Goal: Information Seeking & Learning: Learn about a topic

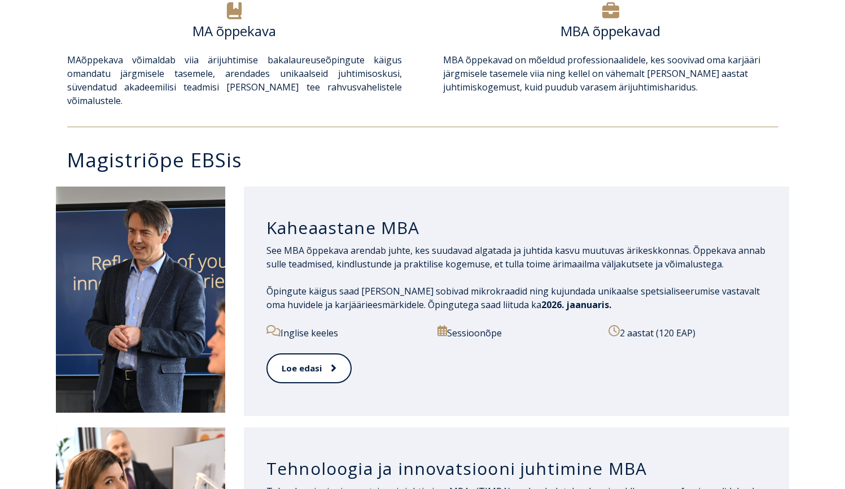
scroll to position [439, 0]
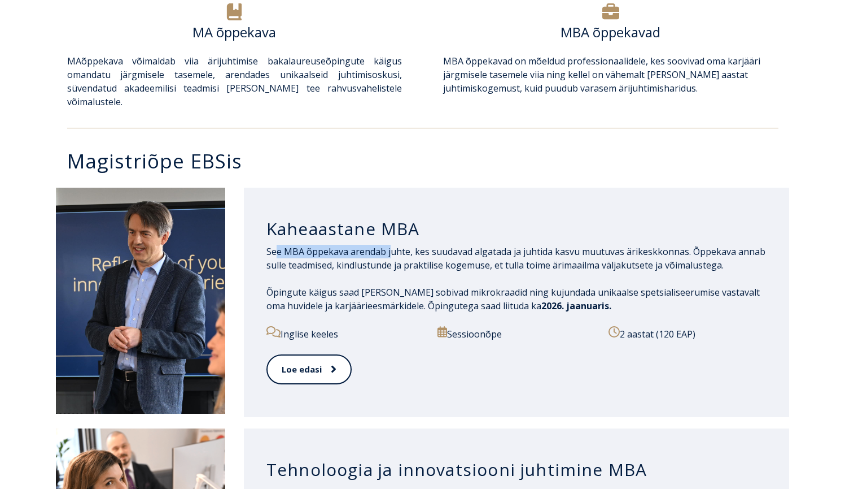
drag, startPoint x: 276, startPoint y: 241, endPoint x: 391, endPoint y: 241, distance: 115.2
click at [391, 245] on p "See MBA õppekava arendab juhte, kes suudavad algatada ja juhtida kasvu muutuvas…" at bounding box center [517, 258] width 501 height 27
click at [442, 245] on p "See MBA õppekava arendab juhte, kes suudavad algatada ja juhtida kasvu muutuvas…" at bounding box center [517, 258] width 501 height 27
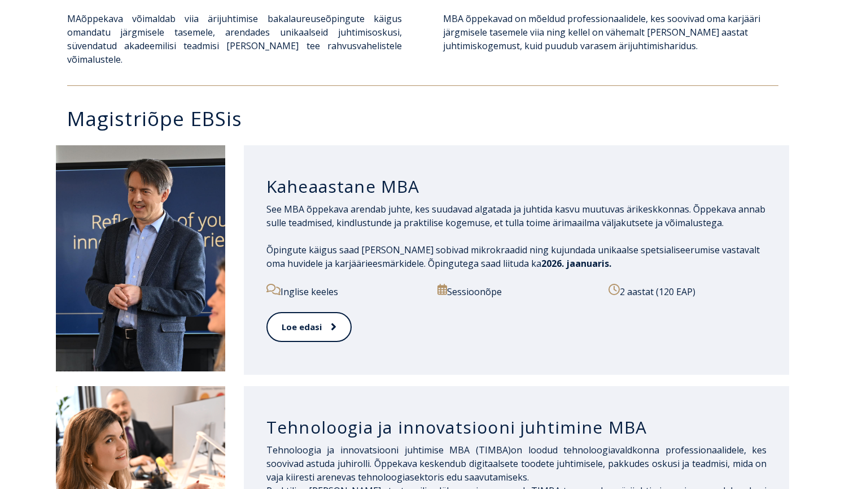
scroll to position [485, 0]
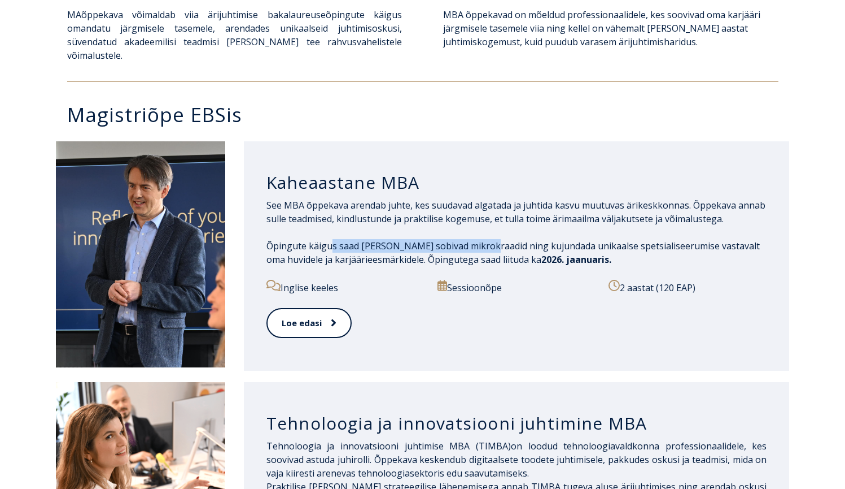
drag, startPoint x: 330, startPoint y: 227, endPoint x: 482, endPoint y: 234, distance: 151.5
click at [482, 239] on p "Õpingute käigus saad valida endale sobivad mikrokraadid ning kujundada unikaals…" at bounding box center [517, 252] width 501 height 27
click at [496, 239] on p "Õpingute käigus saad valida endale sobivad mikrokraadid ning kujundada unikaals…" at bounding box center [517, 252] width 501 height 27
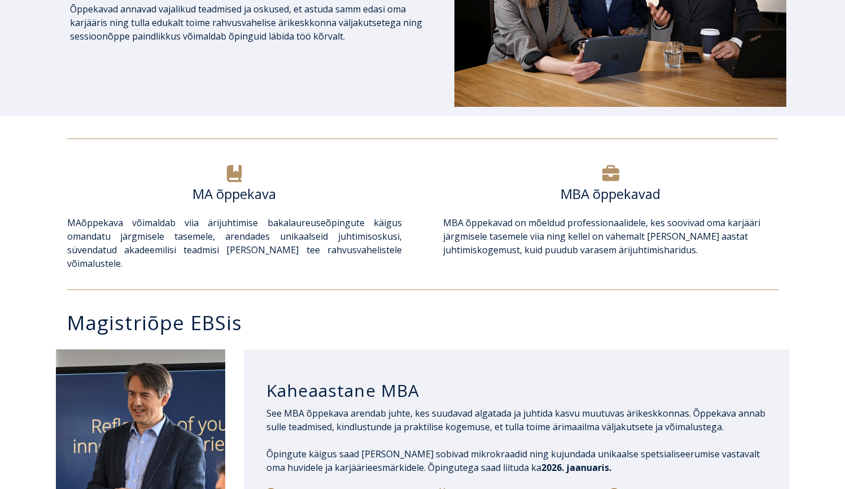
scroll to position [275, 0]
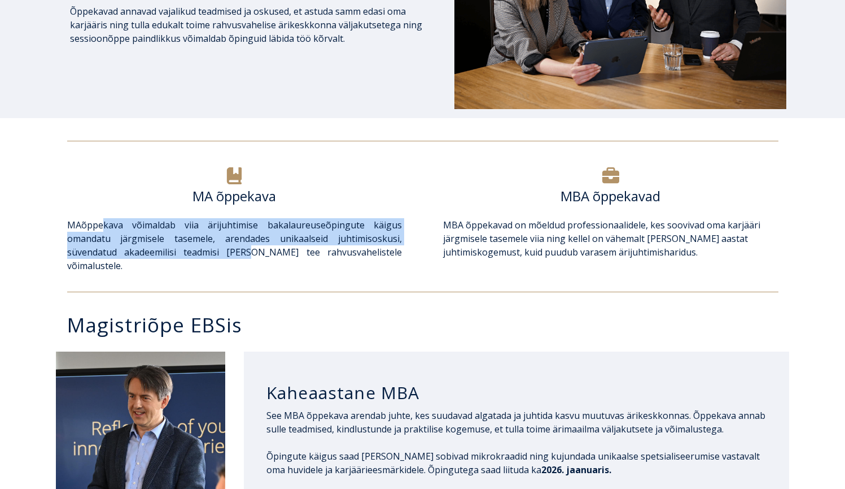
drag, startPoint x: 105, startPoint y: 226, endPoint x: 229, endPoint y: 251, distance: 126.2
click at [229, 251] on span "MA õppekava võimaldab viia ärijuhtimise bakalaureuseõpingute käigus omandatu jä…" at bounding box center [234, 245] width 335 height 53
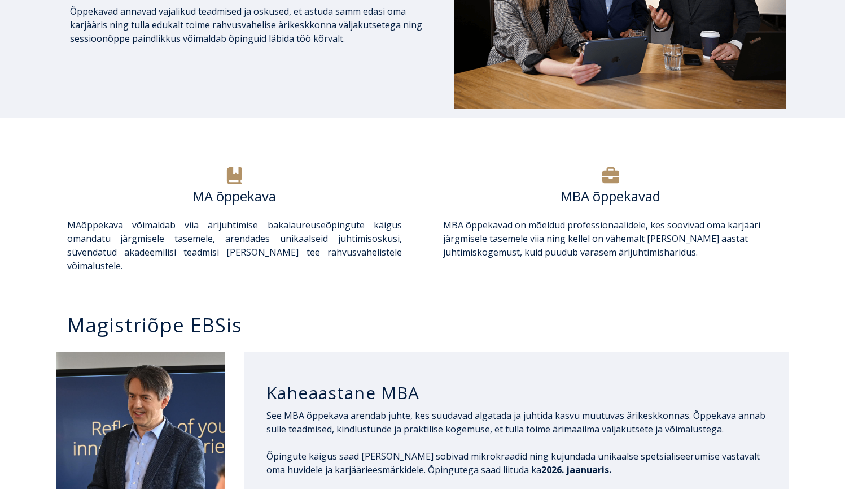
click at [263, 251] on span "MA õppekava võimaldab viia ärijuhtimise bakalaureuseõpingute käigus omandatu jä…" at bounding box center [234, 245] width 335 height 53
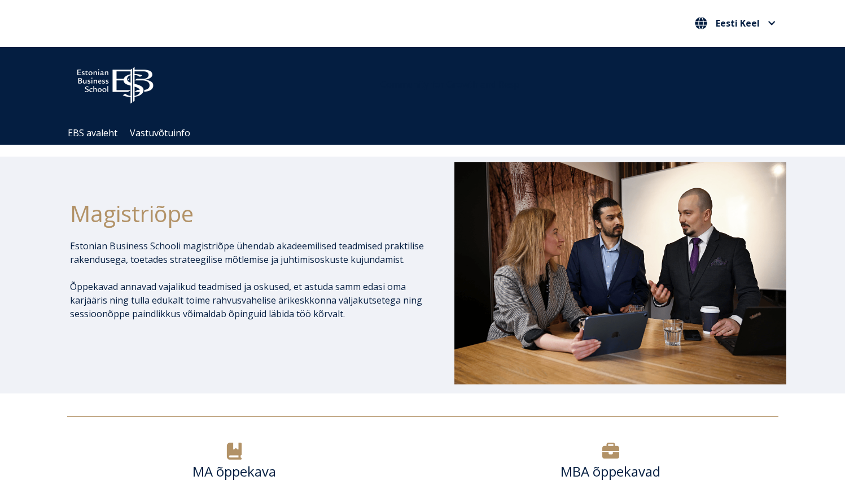
scroll to position [0, 0]
